Goal: Transaction & Acquisition: Purchase product/service

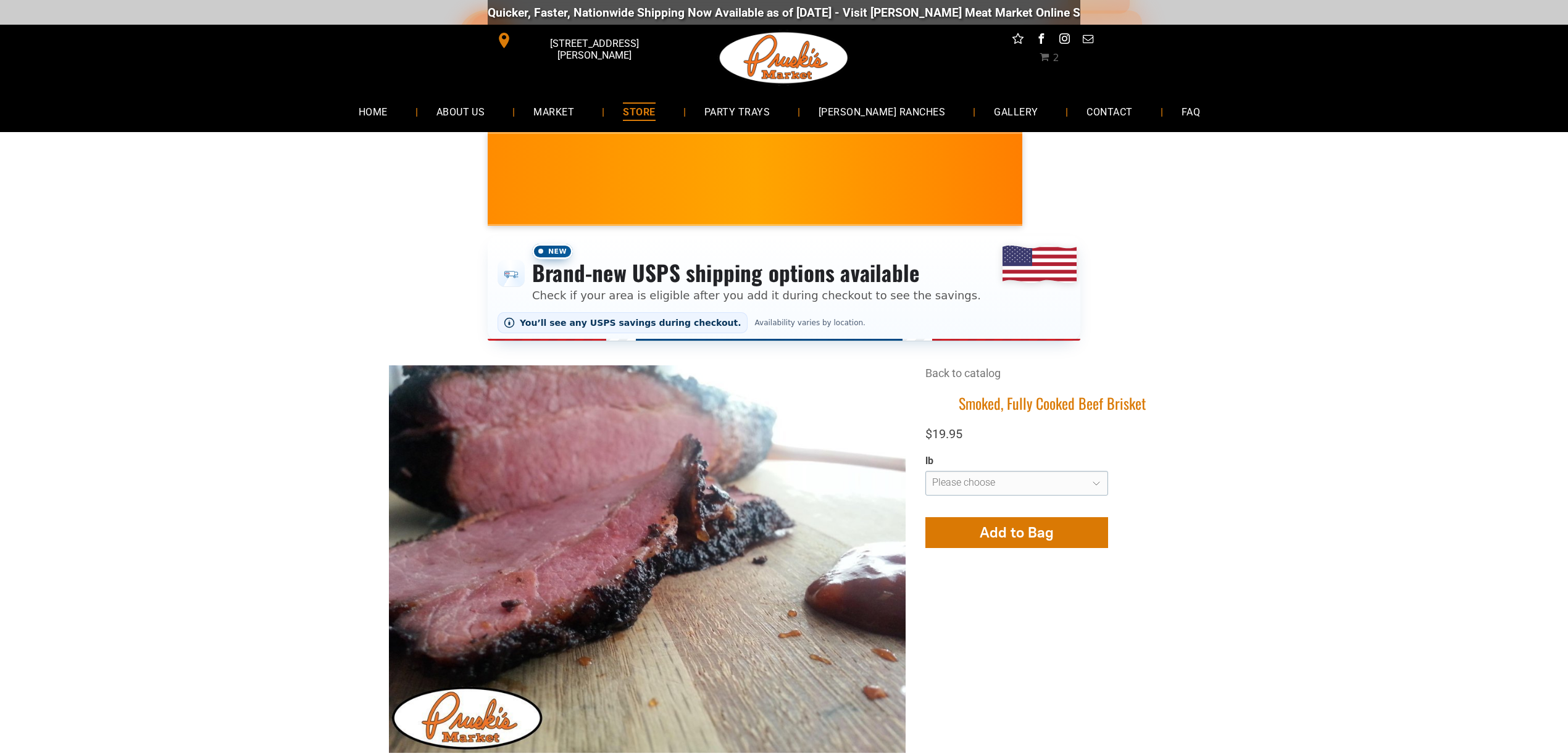
click at [652, 107] on span "STORE" at bounding box center [639, 112] width 32 height 18
